Goal: Obtain resource: Obtain resource

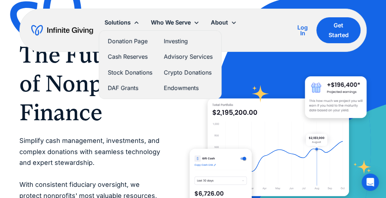
click at [131, 56] on link "Cash Reserves" at bounding box center [130, 57] width 45 height 10
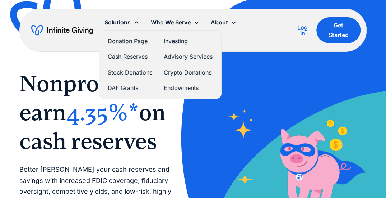
click at [177, 41] on link "Investing" at bounding box center [188, 41] width 49 height 10
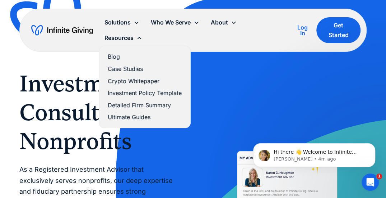
click at [133, 93] on link "Investment Policy Template" at bounding box center [145, 93] width 74 height 10
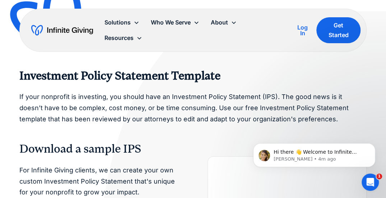
click at [278, 90] on div "Investment Policy Statement Template If your nonprofit is investing, you should…" at bounding box center [193, 96] width 348 height 55
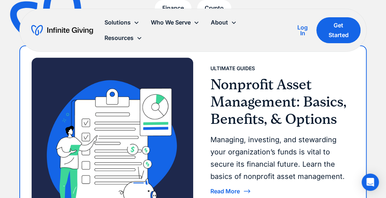
scroll to position [180, 0]
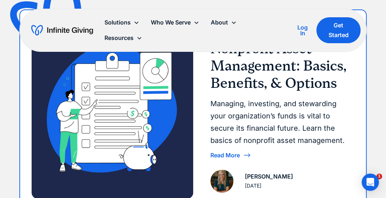
click at [190, 99] on img at bounding box center [113, 110] width 162 height 176
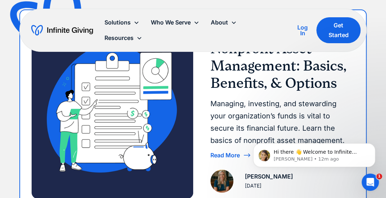
scroll to position [0, 0]
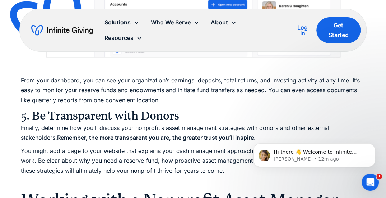
scroll to position [3054, 0]
